Goal: Task Accomplishment & Management: Use online tool/utility

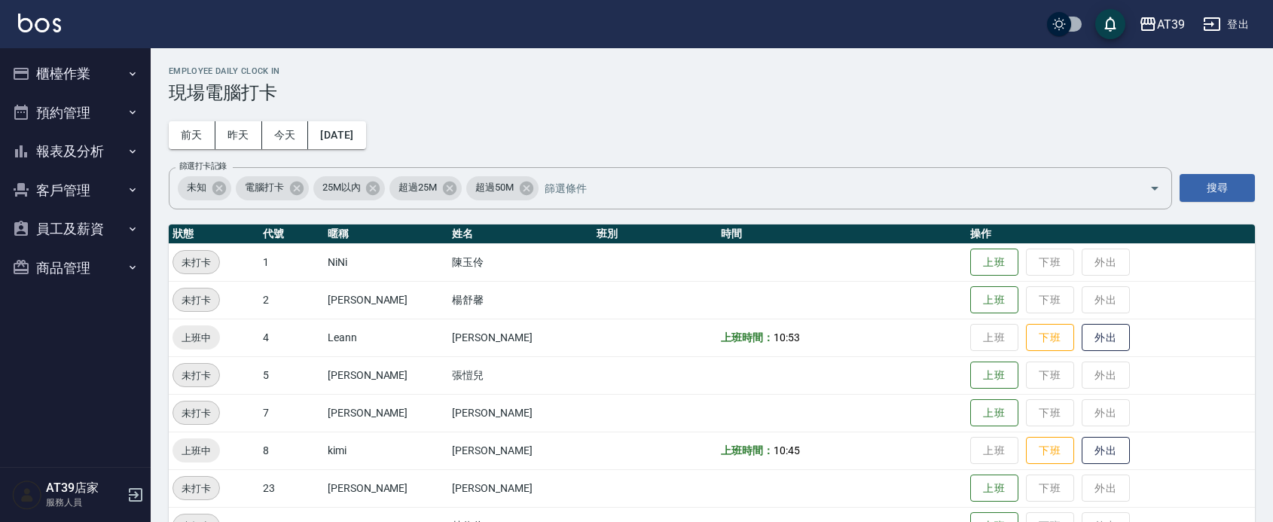
scroll to position [209, 0]
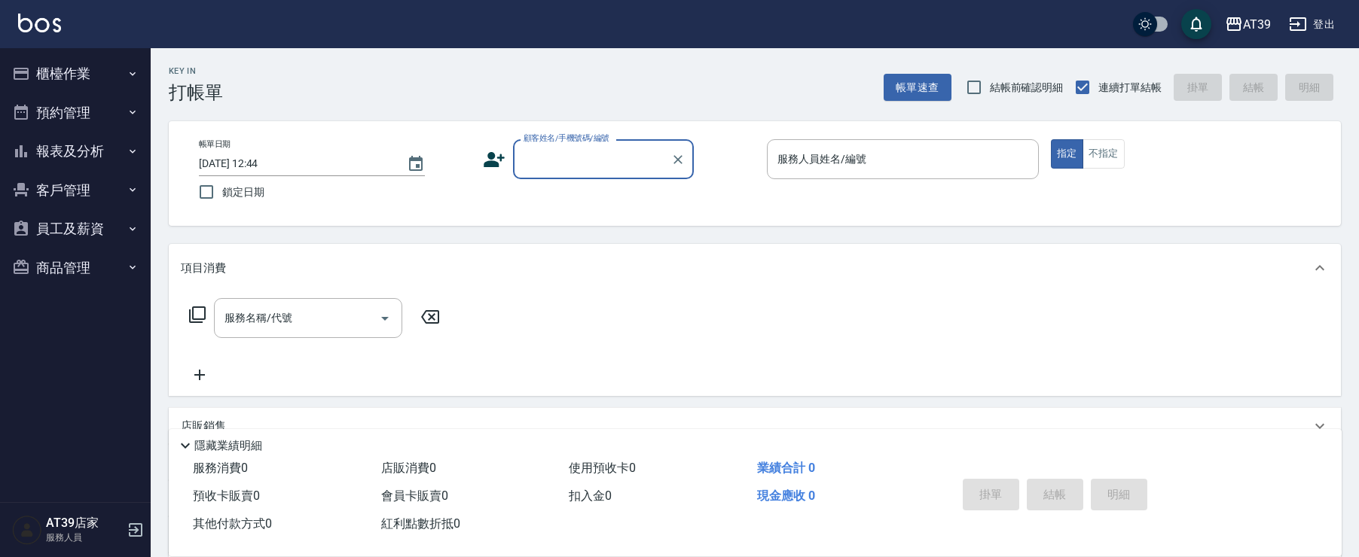
drag, startPoint x: 1158, startPoint y: 0, endPoint x: 601, endPoint y: 145, distance: 576.0
click at [601, 145] on div "顧客姓名/手機號碼/編號" at bounding box center [603, 159] width 181 height 40
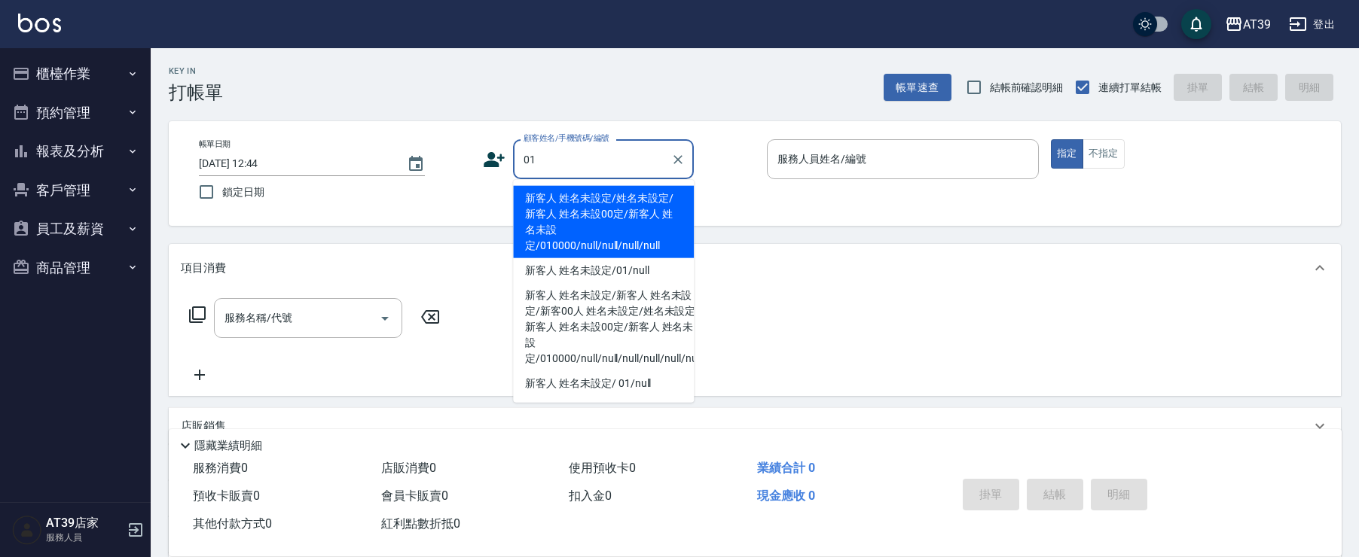
type input "新客人 姓名未設定/姓名未設定/新客人 姓名未設00定/新客人 姓名未設定/010000/null/null/null/null"
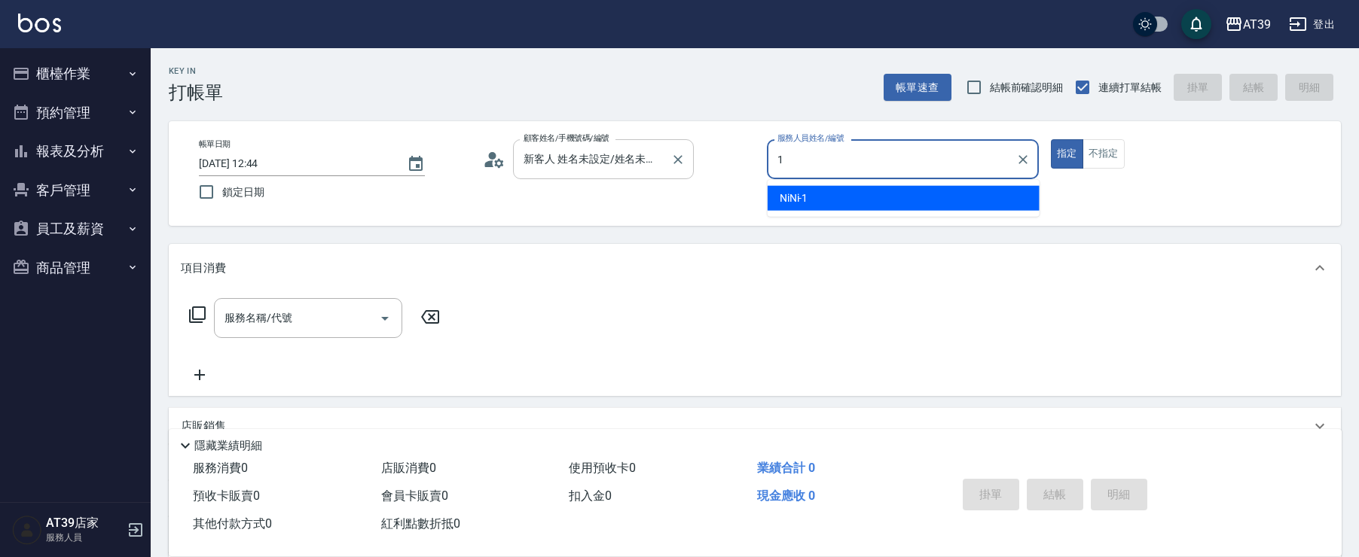
type input "NiNi-1"
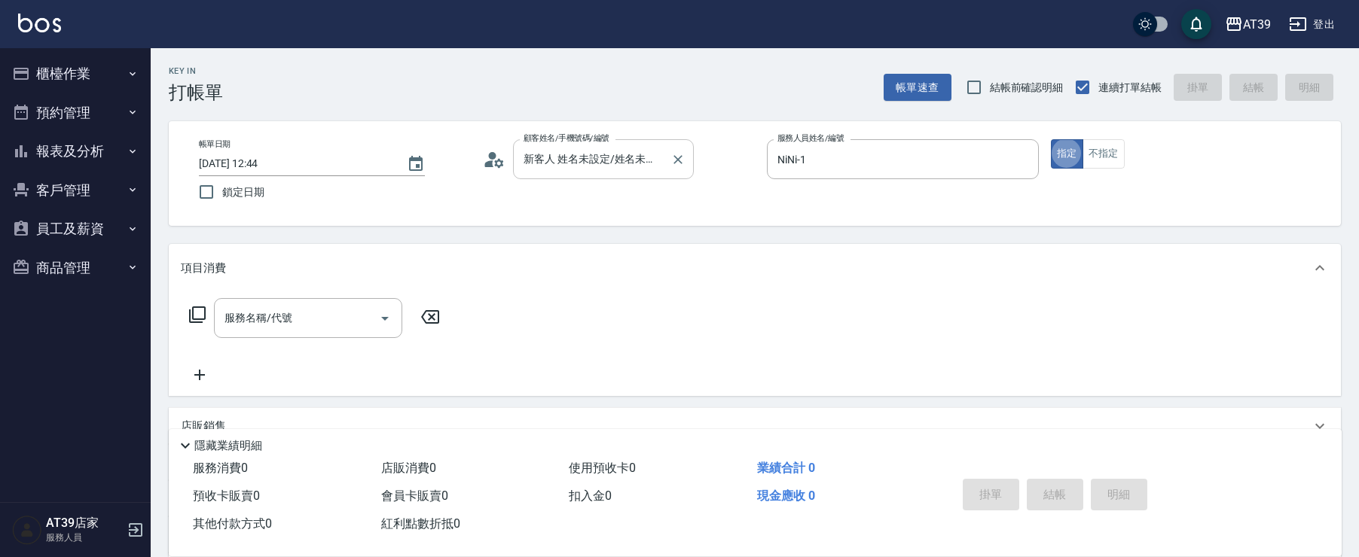
type button "true"
type input "新客人 姓名未設定/01/null"
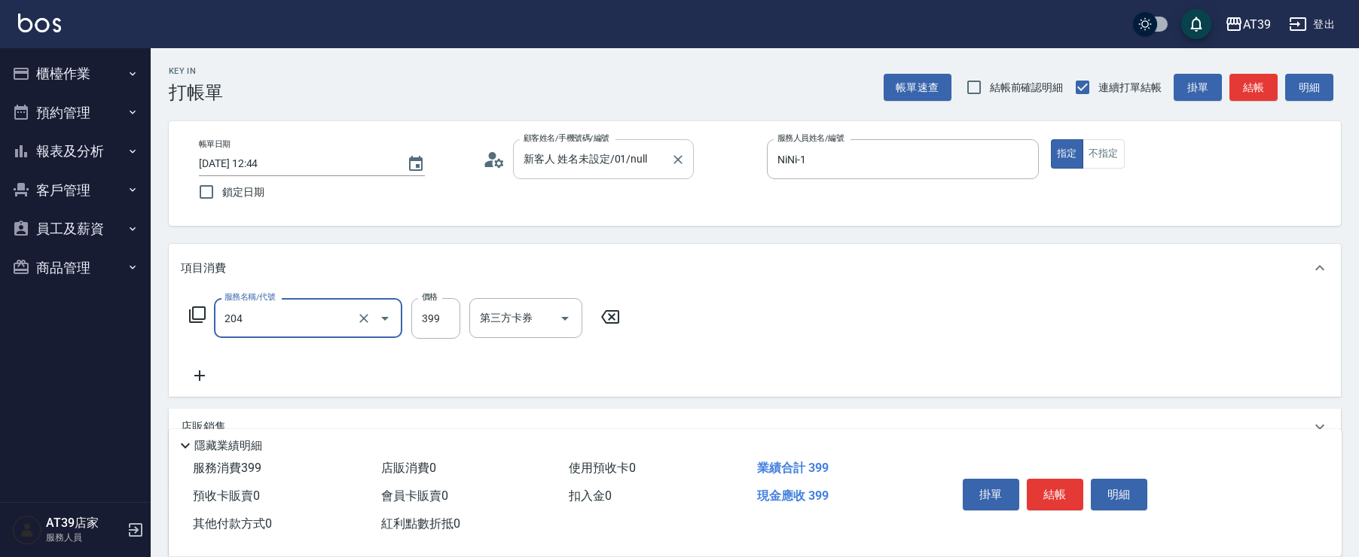
type input "A級洗+剪(204)"
type input "600"
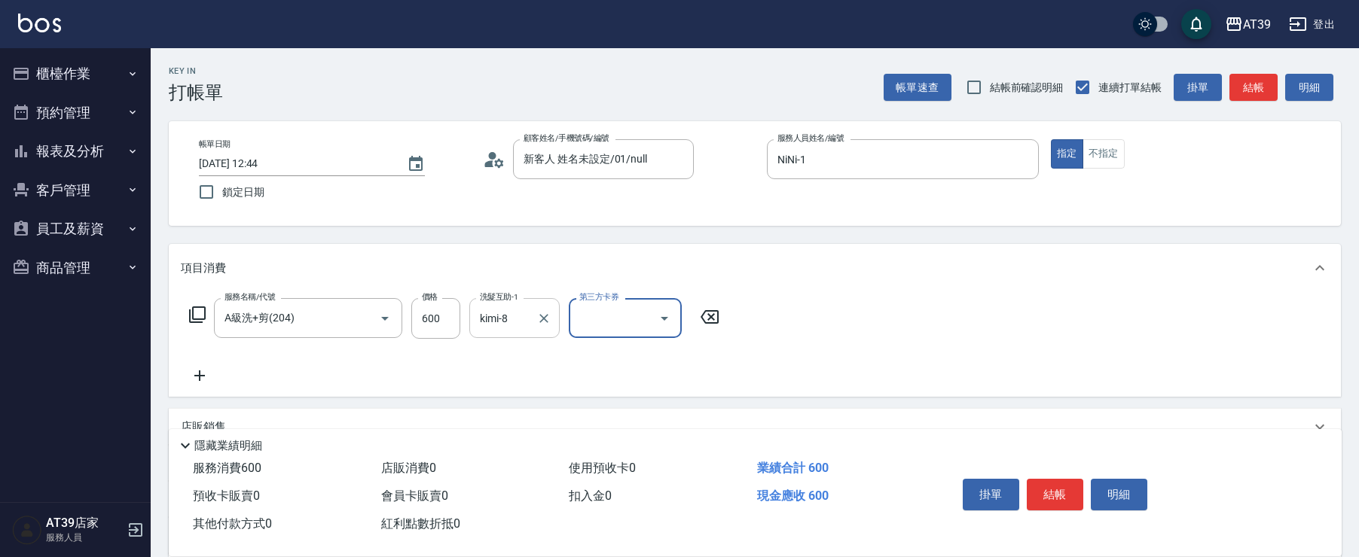
click at [536, 327] on div at bounding box center [543, 318] width 20 height 40
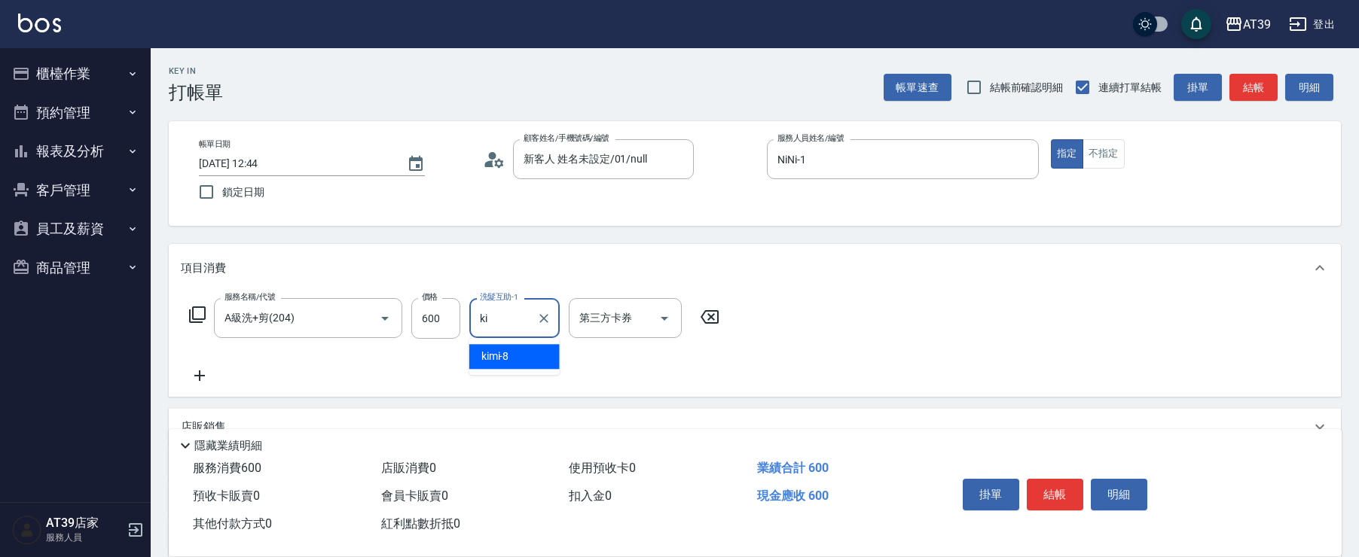
type input "k"
type input "饅頭-87"
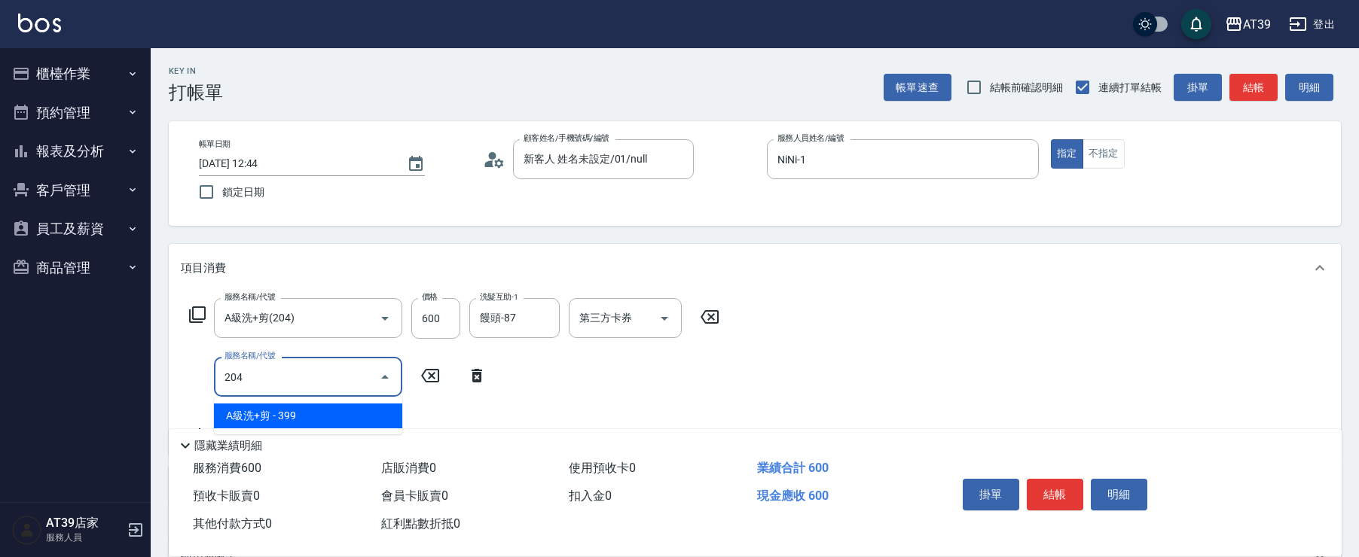
type input "A級洗+剪(204)"
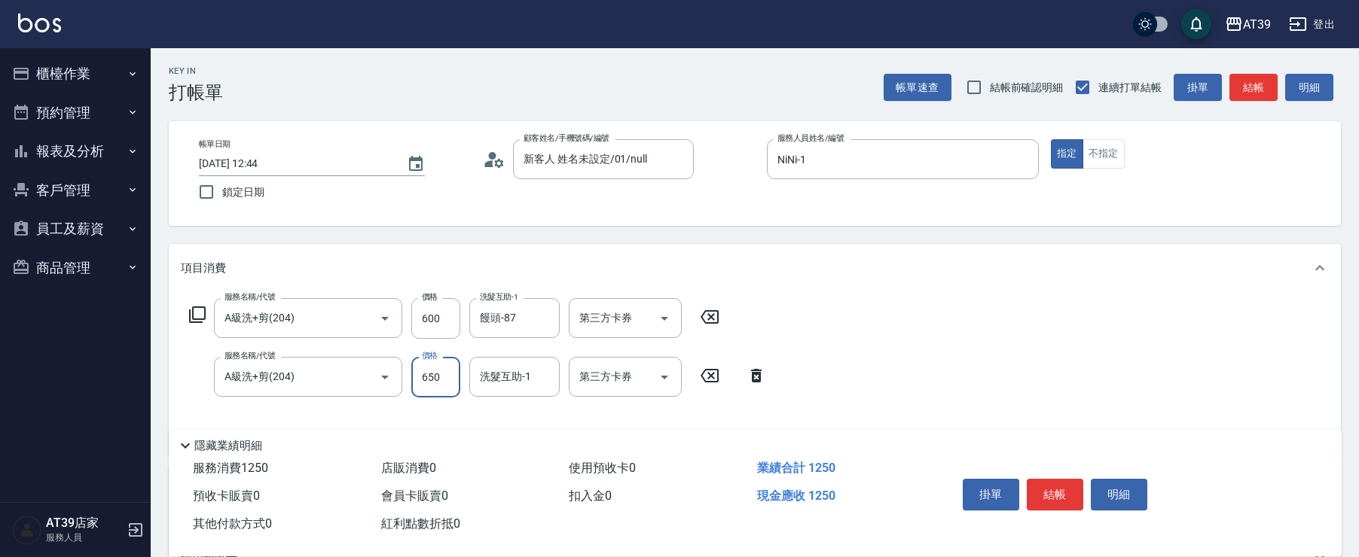
type input "650"
type input "芊芊-27"
click at [1263, 81] on button "結帳" at bounding box center [1253, 88] width 48 height 28
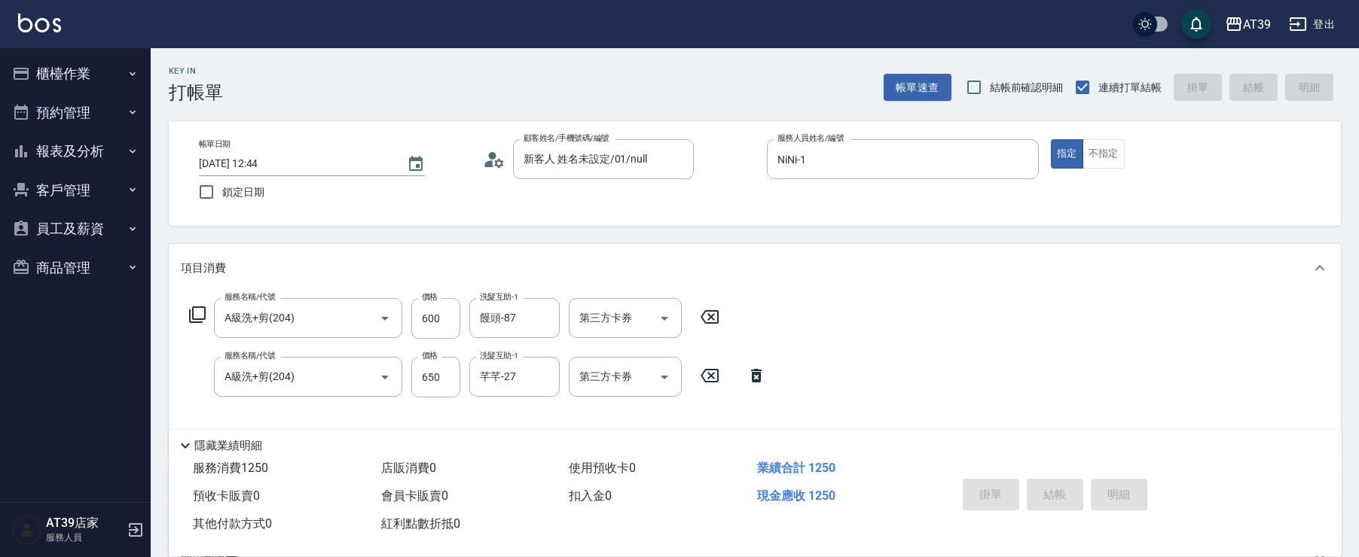
type input "2025/08/17 12:45"
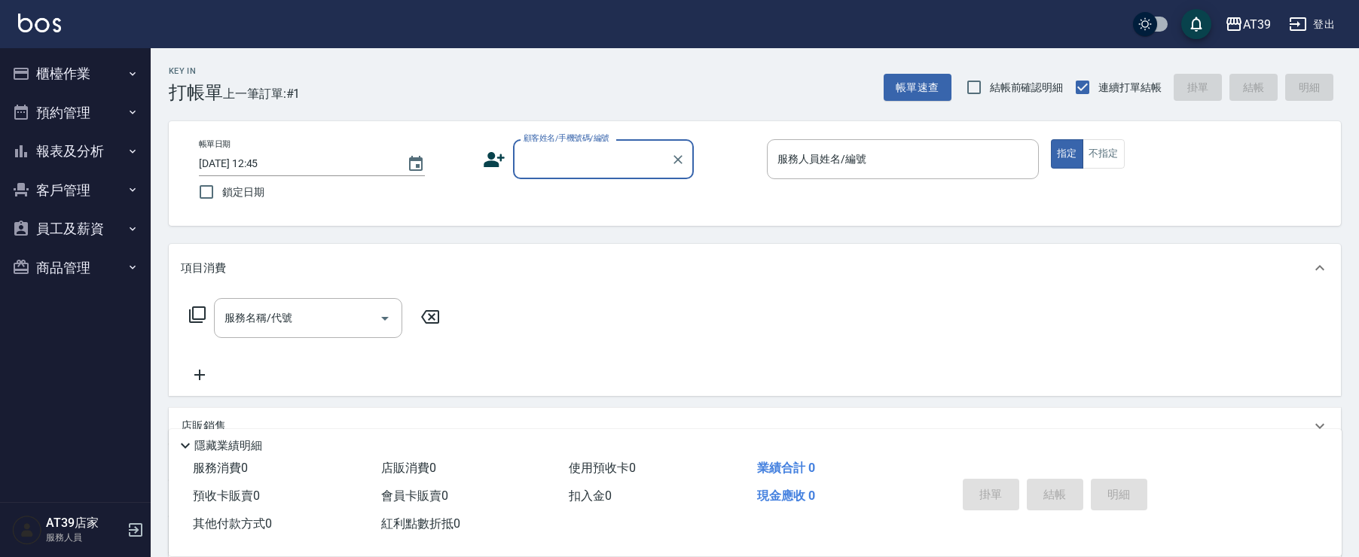
click at [76, 155] on button "報表及分析" at bounding box center [75, 151] width 139 height 39
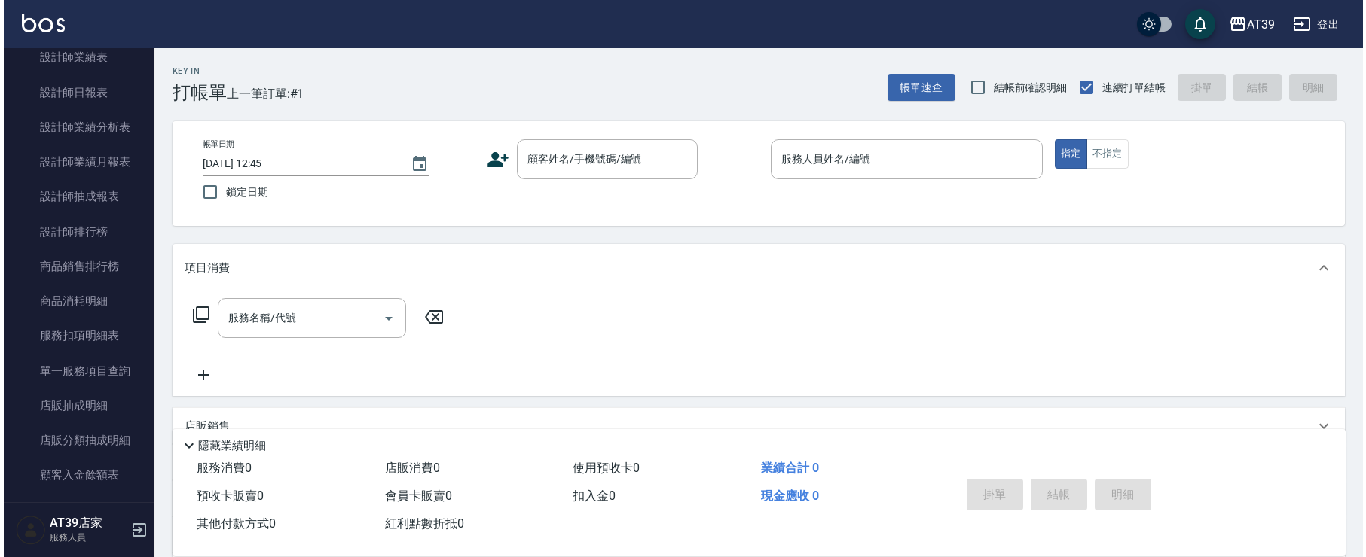
scroll to position [537, 0]
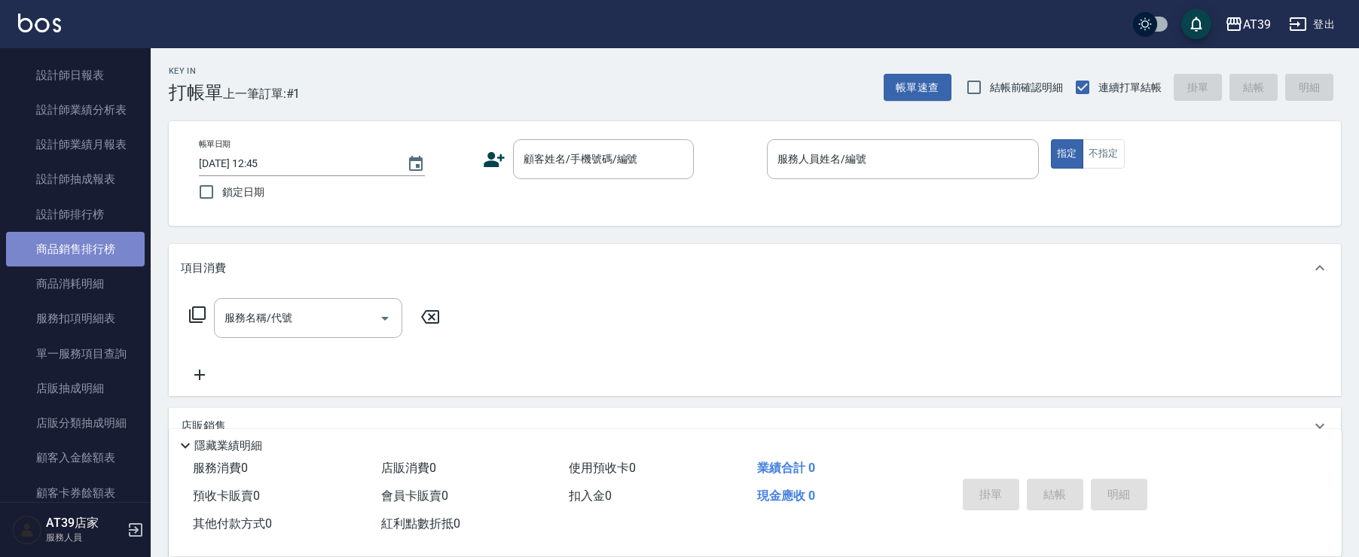
click at [109, 257] on link "商品銷售排行榜" at bounding box center [75, 249] width 139 height 35
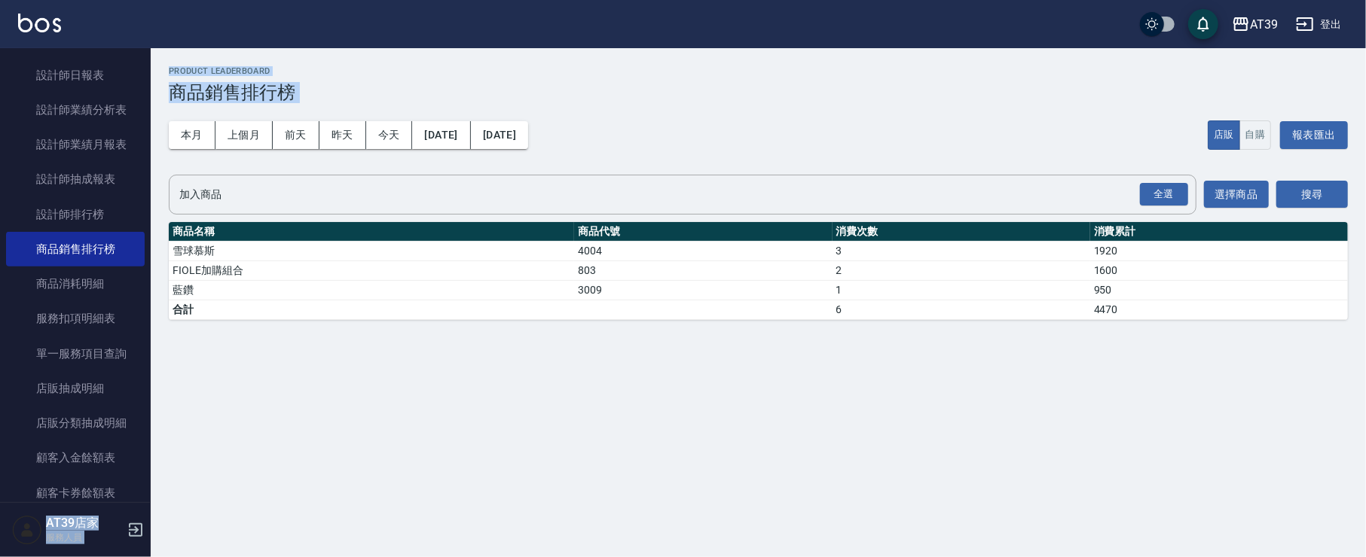
drag, startPoint x: 142, startPoint y: 244, endPoint x: 157, endPoint y: 205, distance: 42.0
click at [157, 205] on div "AT39 登出 櫃檯作業 打帳單 帳單列表 現金收支登錄 每日結帳 排班表 現場電腦打卡 預約管理 預約管理 單日預約紀錄 單週預約紀錄 報表及分析 報表目錄…" at bounding box center [683, 278] width 1366 height 557
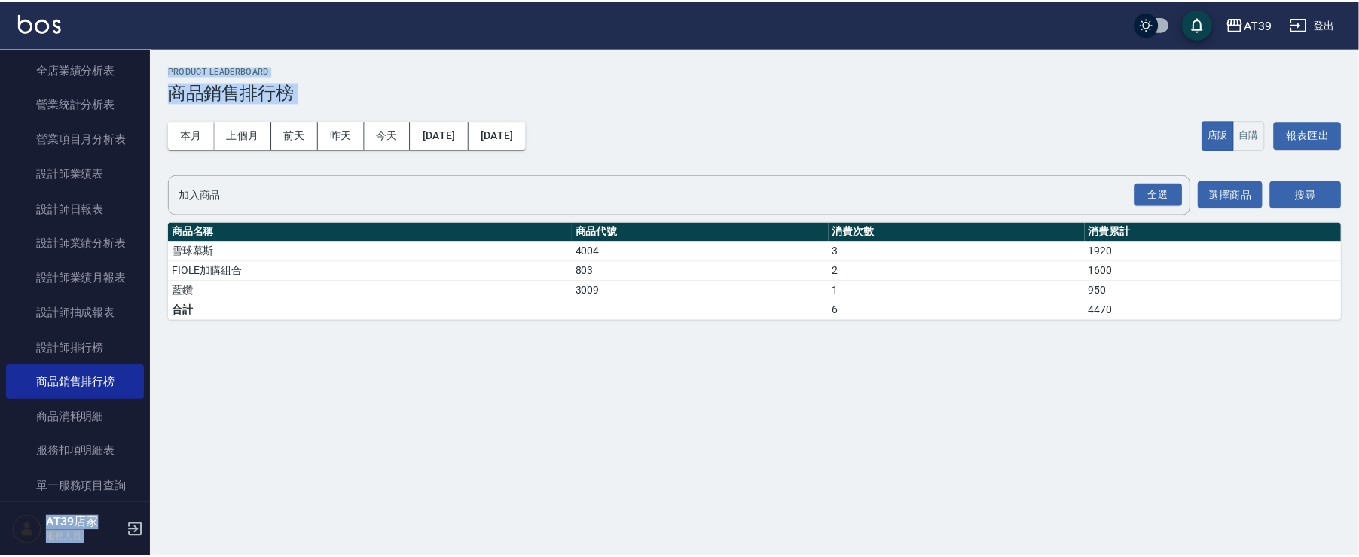
scroll to position [365, 0]
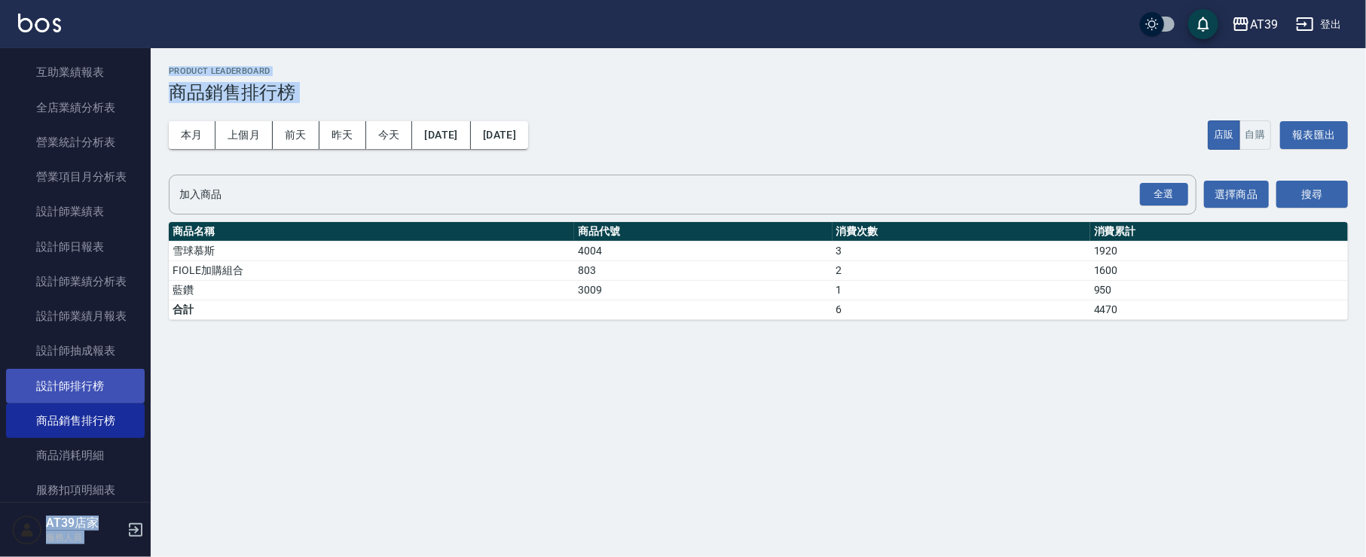
click at [109, 374] on link "設計師排行榜" at bounding box center [75, 386] width 139 height 35
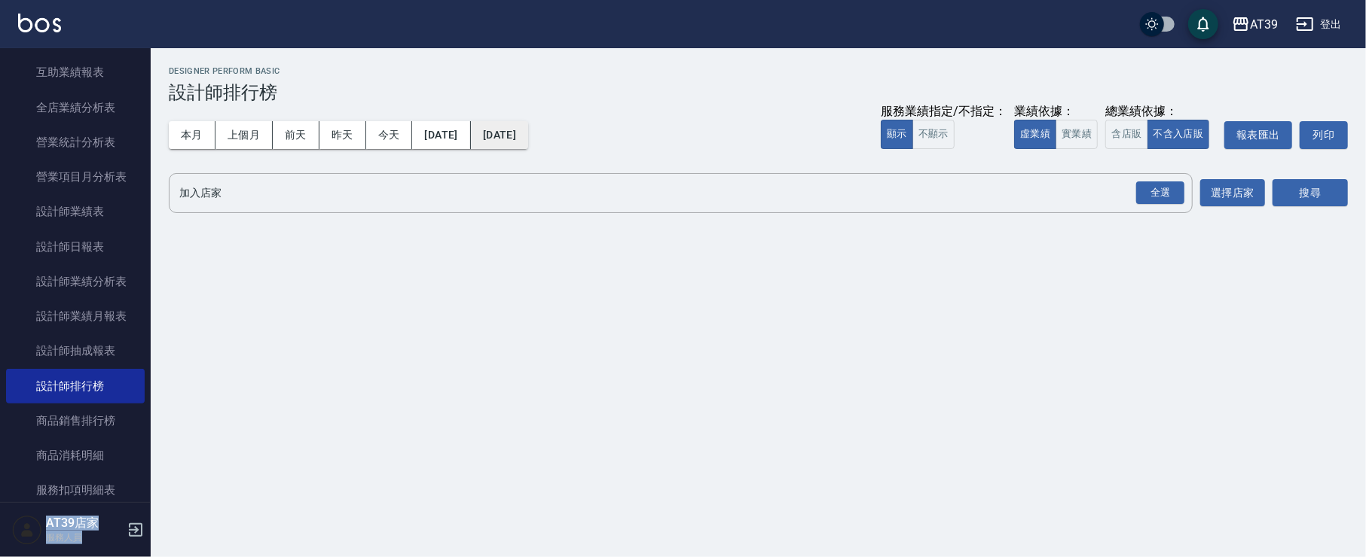
click at [528, 140] on button "2025/08/17" at bounding box center [499, 135] width 57 height 28
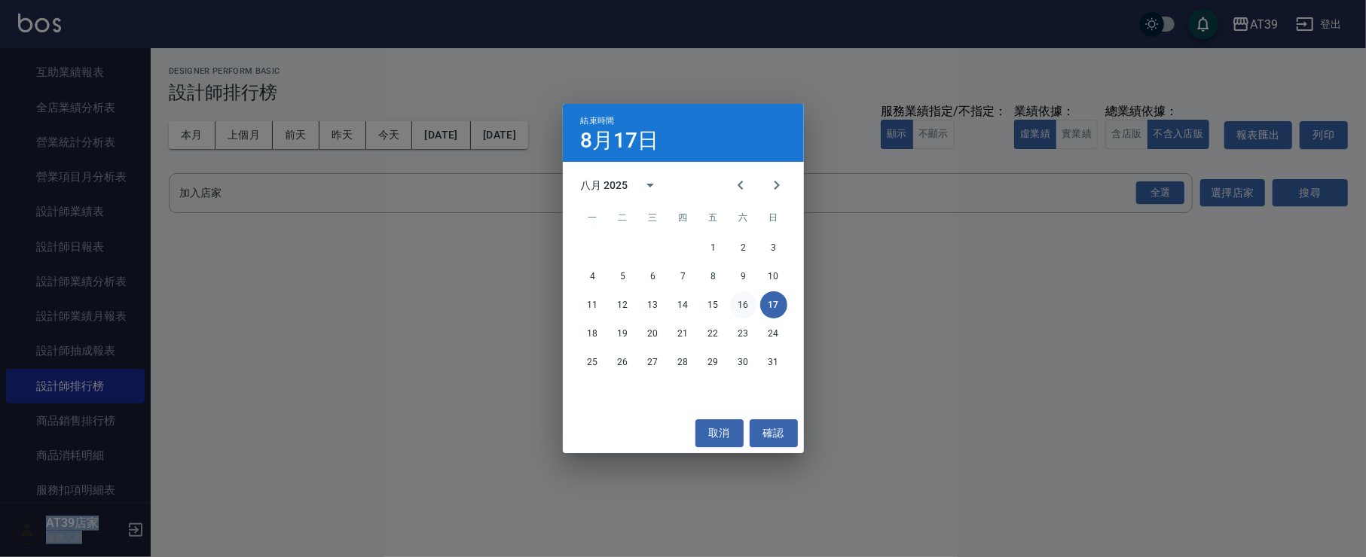
click at [746, 301] on button "16" at bounding box center [743, 304] width 27 height 27
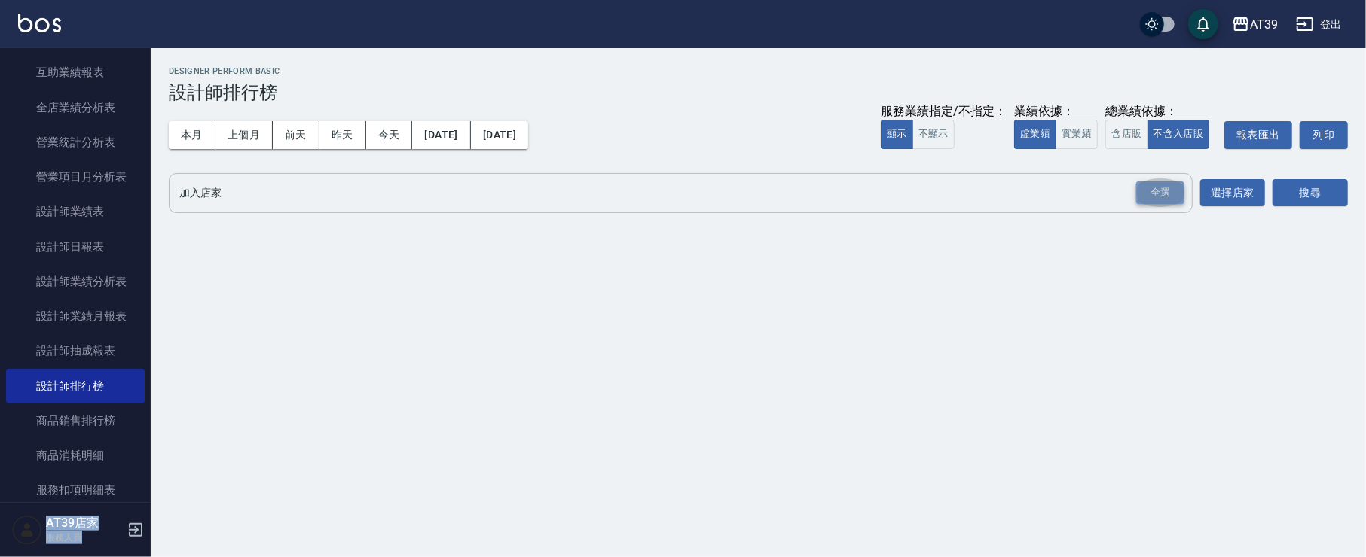
click at [1158, 182] on div "全選" at bounding box center [1160, 193] width 48 height 23
click at [1280, 188] on button "搜尋" at bounding box center [1309, 194] width 75 height 28
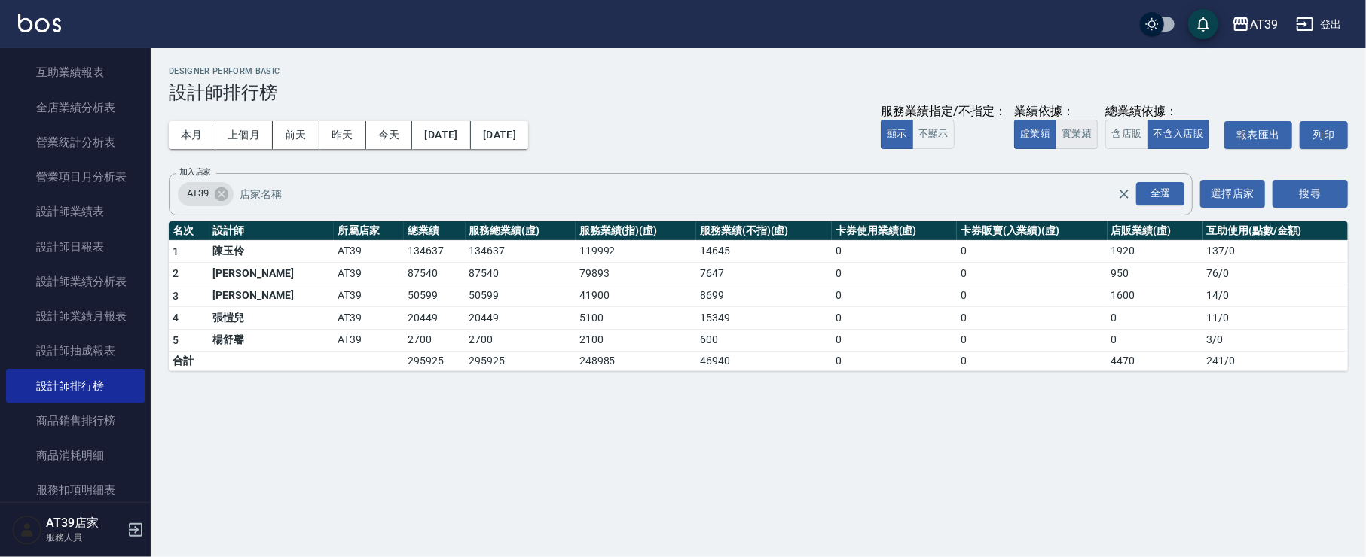
click at [1077, 142] on button "實業績" at bounding box center [1076, 134] width 42 height 29
click at [528, 133] on button "2025/08/16" at bounding box center [499, 135] width 57 height 28
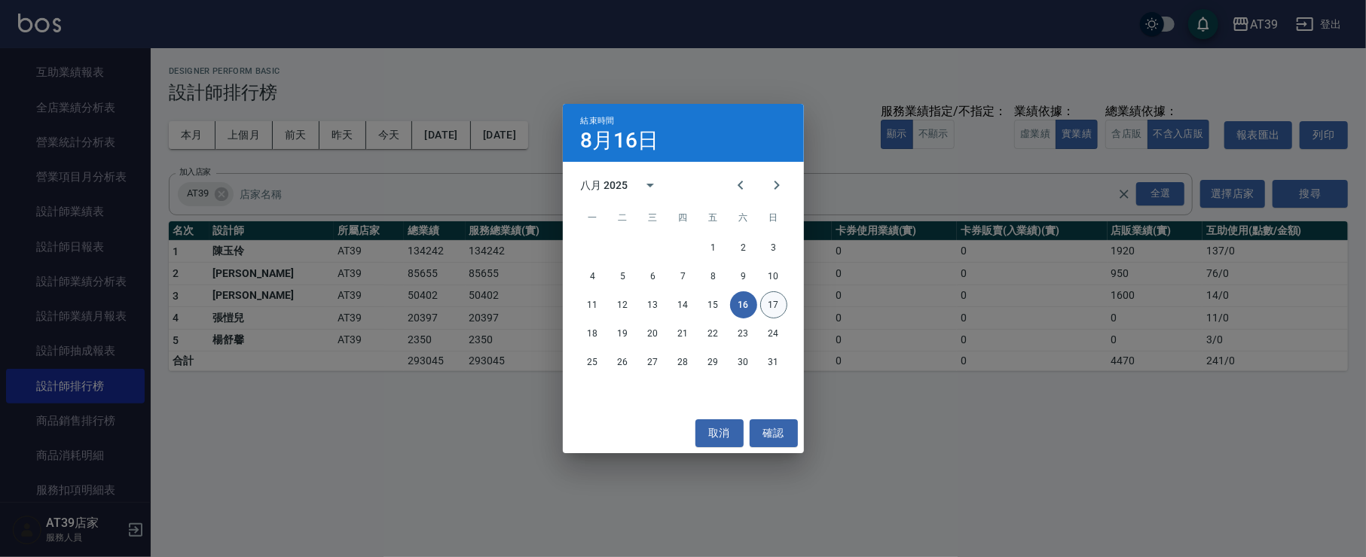
click at [776, 309] on button "17" at bounding box center [773, 304] width 27 height 27
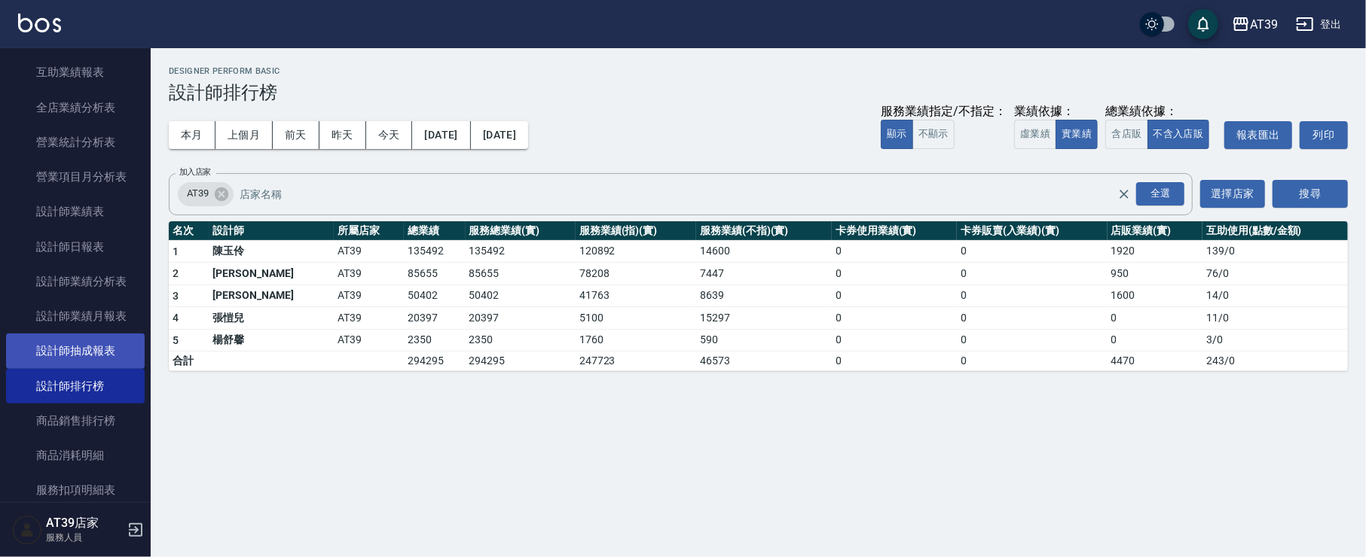
click at [77, 362] on link "設計師抽成報表" at bounding box center [75, 351] width 139 height 35
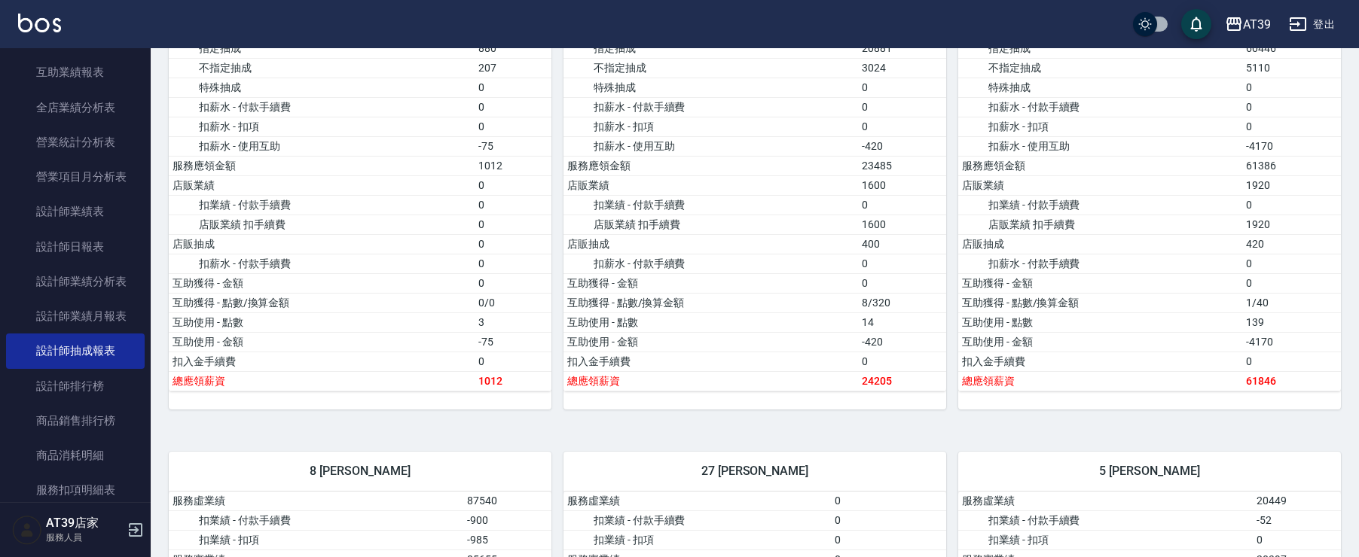
drag, startPoint x: 926, startPoint y: 130, endPoint x: 956, endPoint y: 242, distance: 116.0
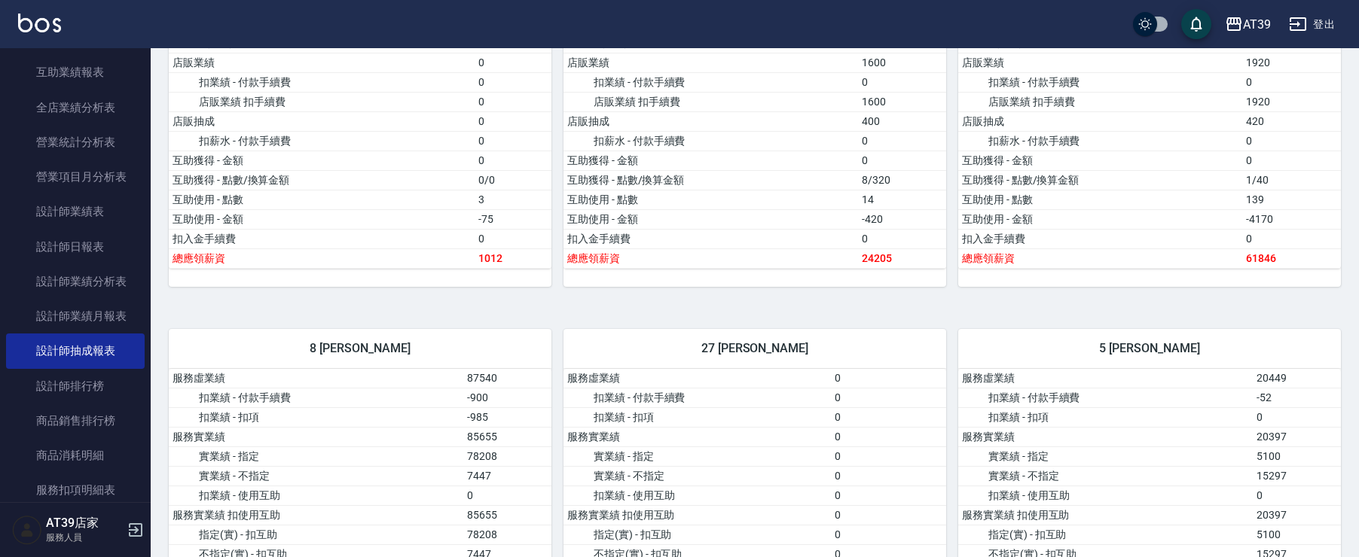
scroll to position [302, 0]
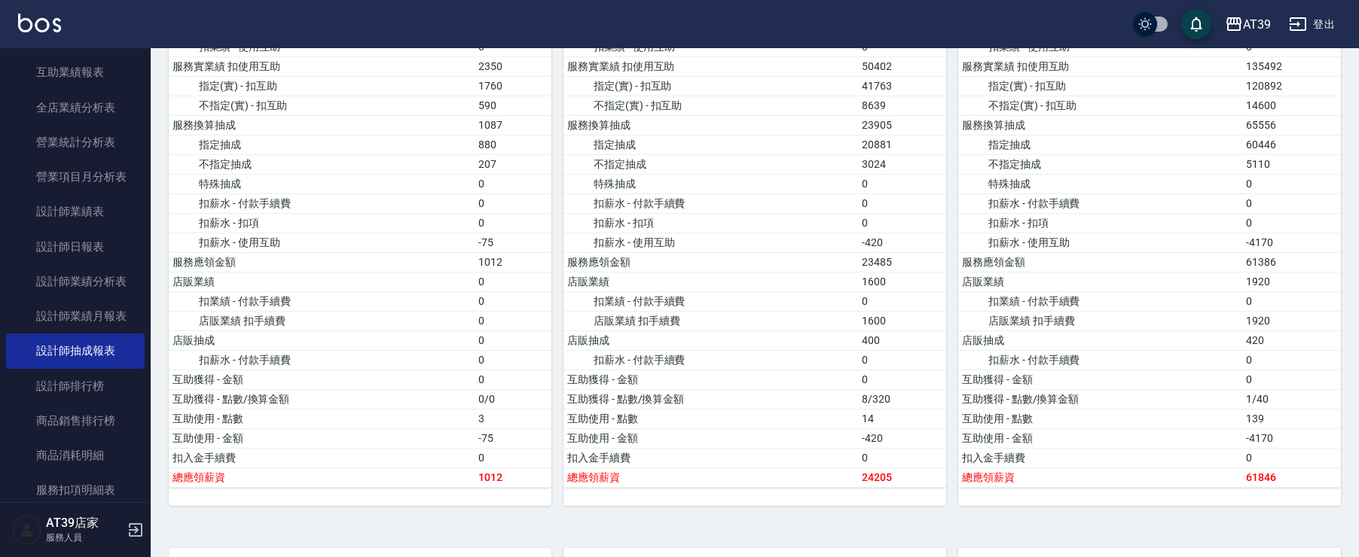
drag, startPoint x: 956, startPoint y: 242, endPoint x: 971, endPoint y: 17, distance: 225.7
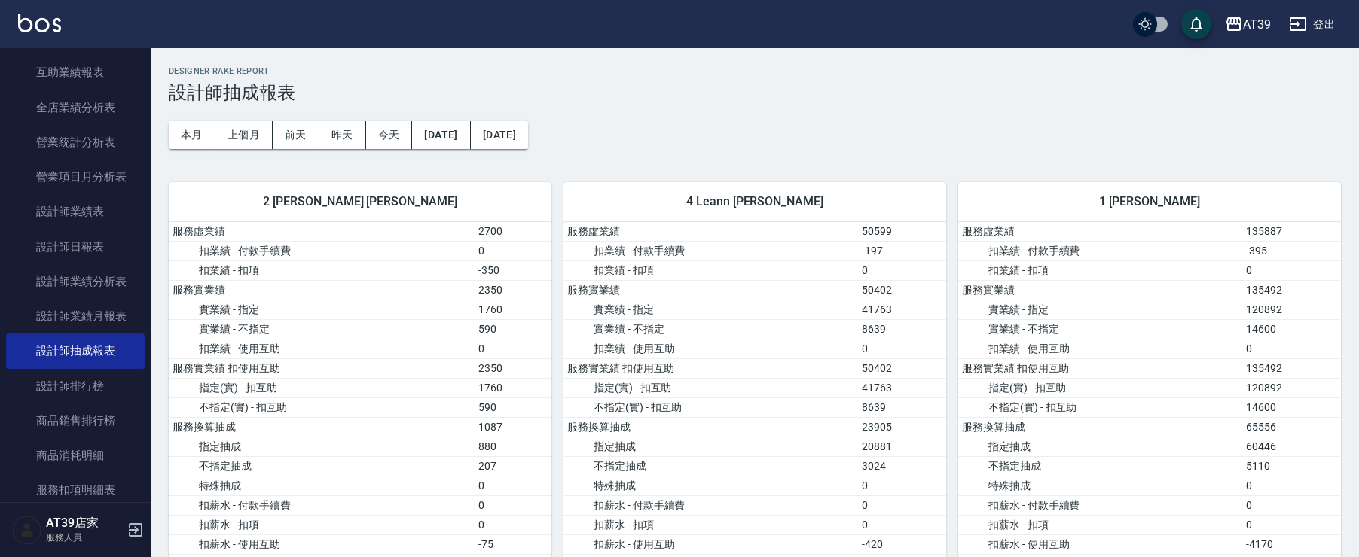
scroll to position [0, 0]
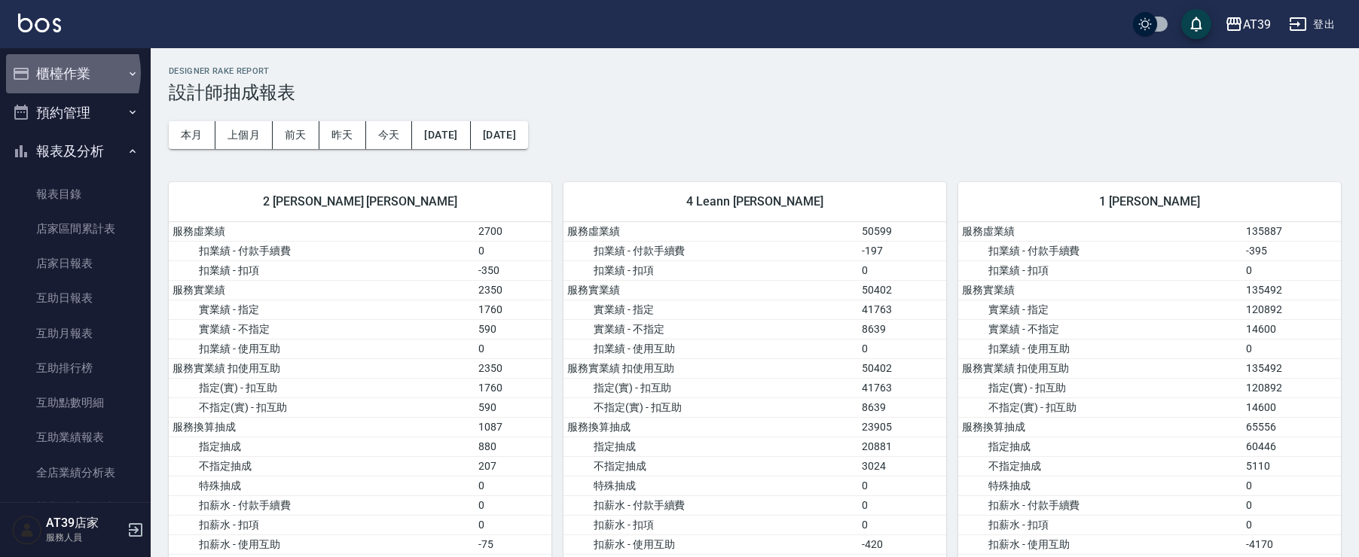
click at [55, 73] on button "櫃檯作業" at bounding box center [75, 73] width 139 height 39
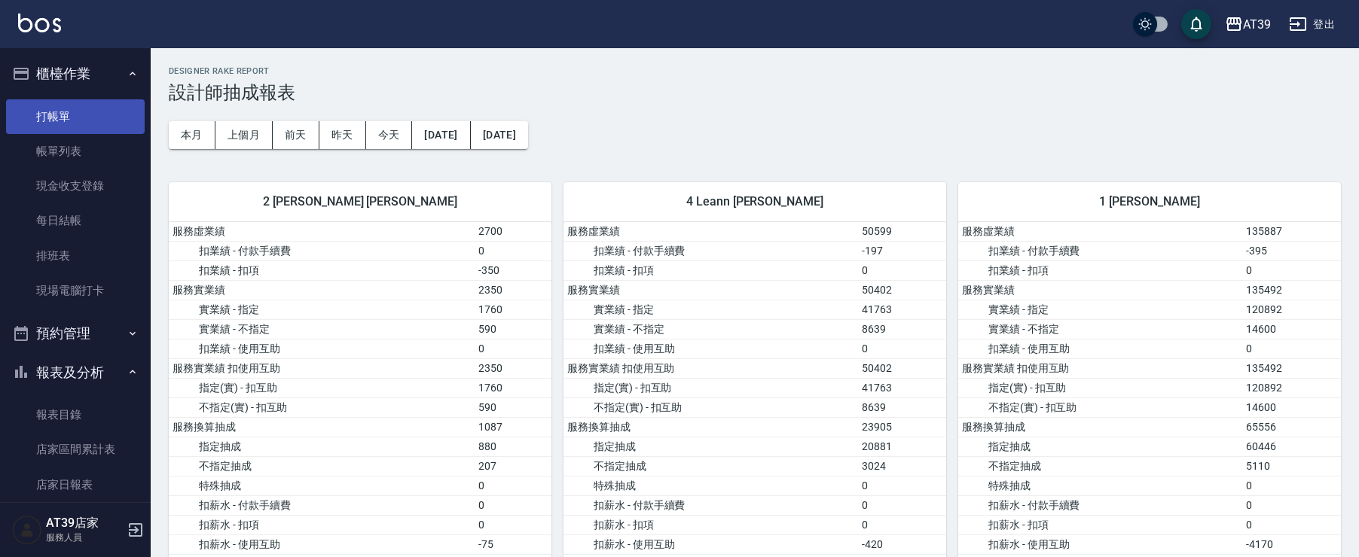
click at [65, 122] on link "打帳單" at bounding box center [75, 116] width 139 height 35
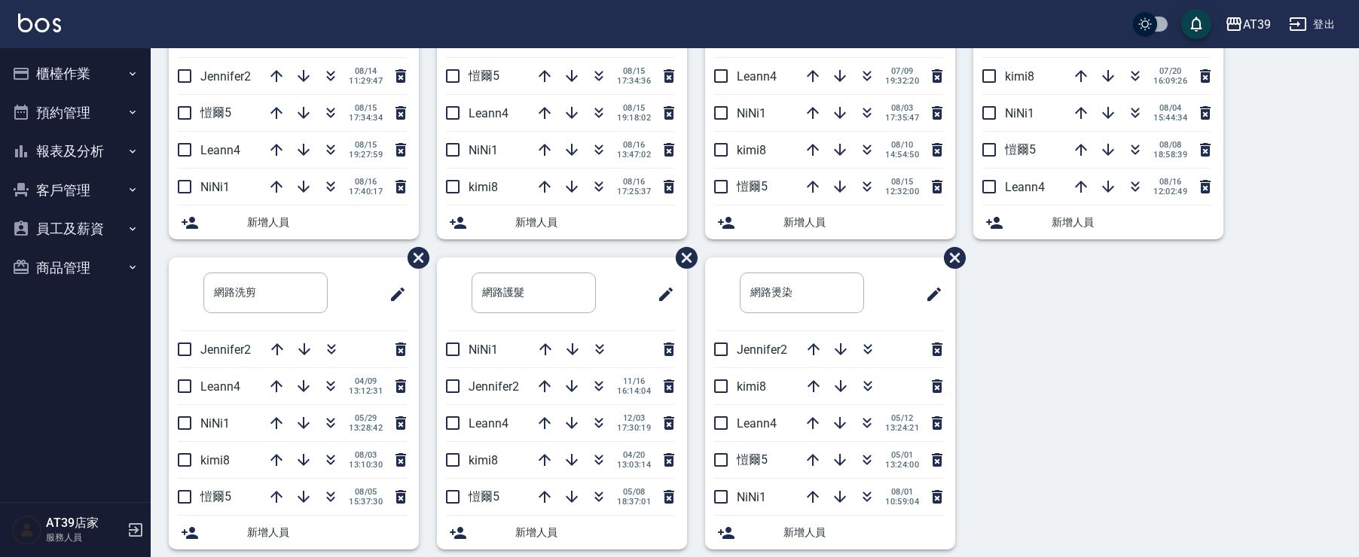
scroll to position [191, 0]
